Goal: Navigation & Orientation: Find specific page/section

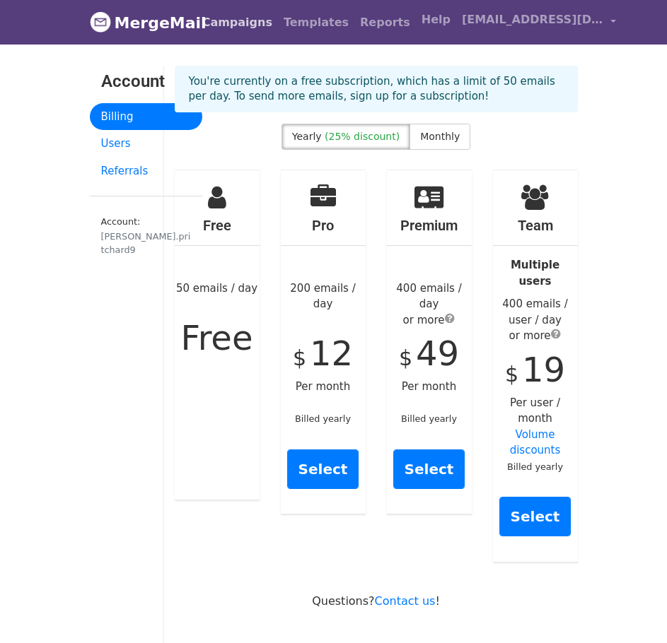
click at [213, 27] on link "Campaigns" at bounding box center [237, 22] width 81 height 28
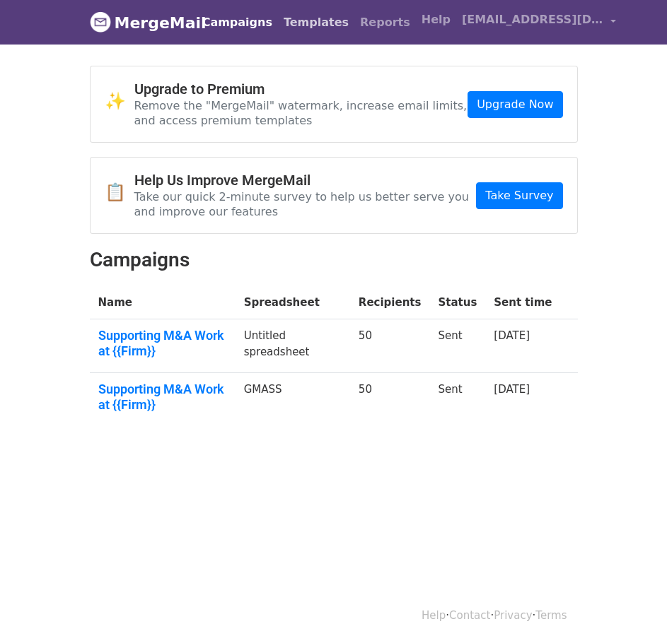
click at [313, 23] on link "Templates" at bounding box center [316, 22] width 76 height 28
